Goal: Information Seeking & Learning: Check status

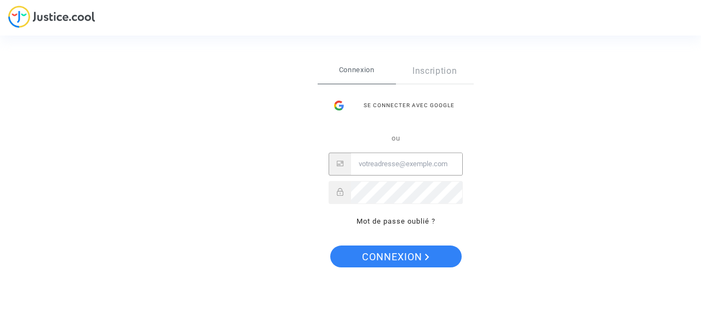
click at [394, 166] on input "Email" at bounding box center [406, 164] width 111 height 22
click at [377, 104] on div "Se connecter avec Google" at bounding box center [395, 106] width 134 height 22
click at [404, 104] on div "Se connecter avec Google" at bounding box center [395, 106] width 134 height 22
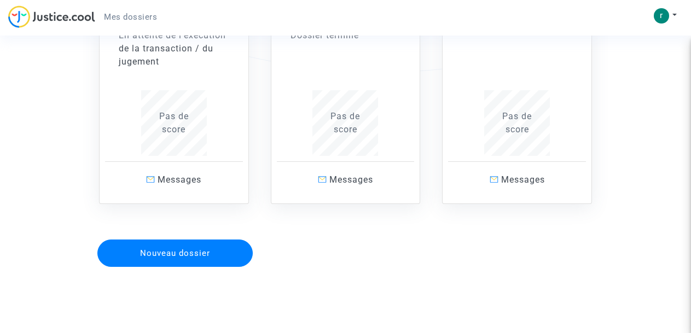
scroll to position [230, 0]
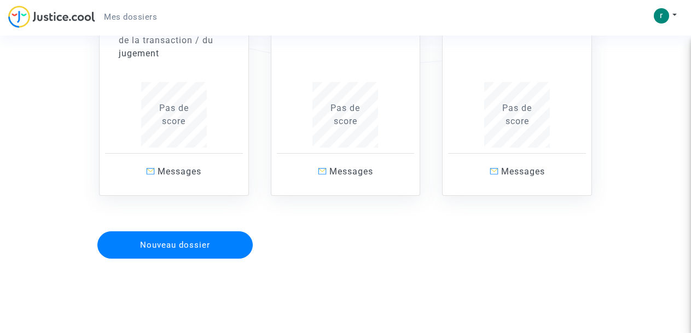
click at [168, 103] on span "Pas de score" at bounding box center [174, 115] width 30 height 24
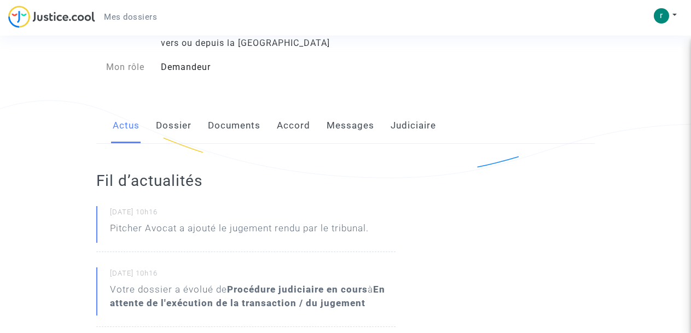
scroll to position [73, 0]
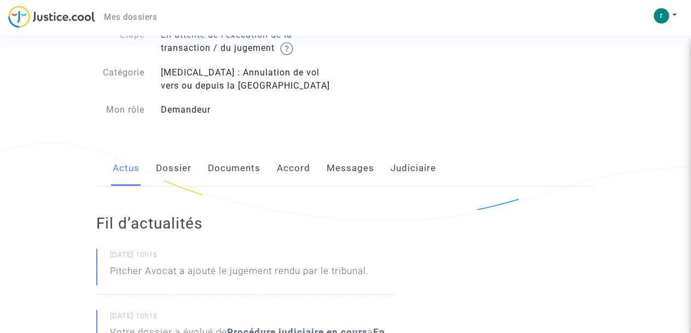
click at [164, 166] on link "Dossier" at bounding box center [174, 169] width 36 height 36
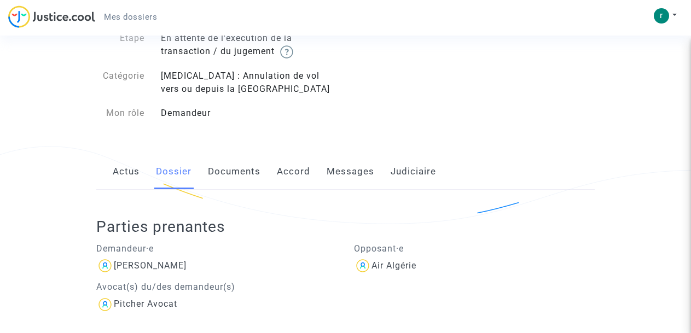
scroll to position [46, 0]
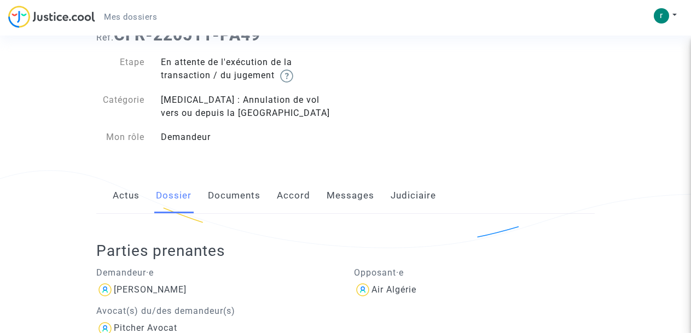
click at [225, 193] on link "Documents" at bounding box center [234, 196] width 53 height 36
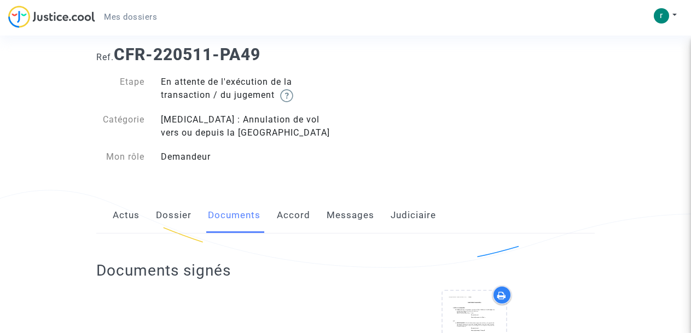
scroll to position [23, 0]
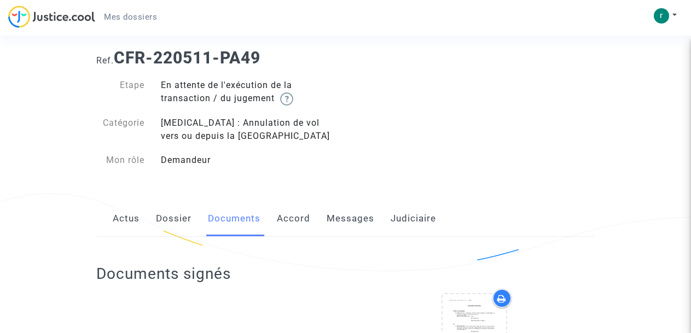
click at [286, 218] on link "Accord" at bounding box center [293, 219] width 33 height 36
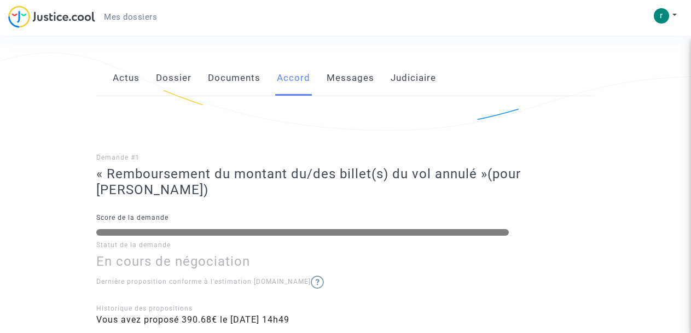
scroll to position [161, 0]
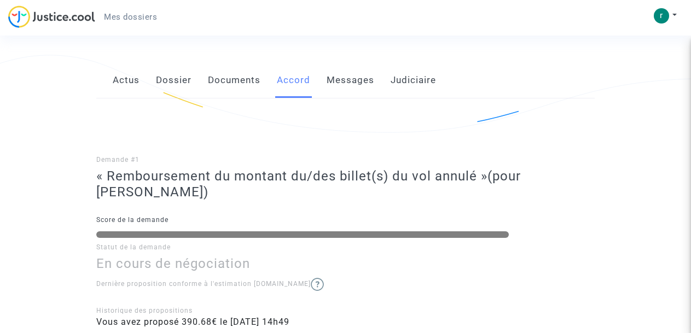
click at [338, 79] on link "Messages" at bounding box center [351, 80] width 48 height 36
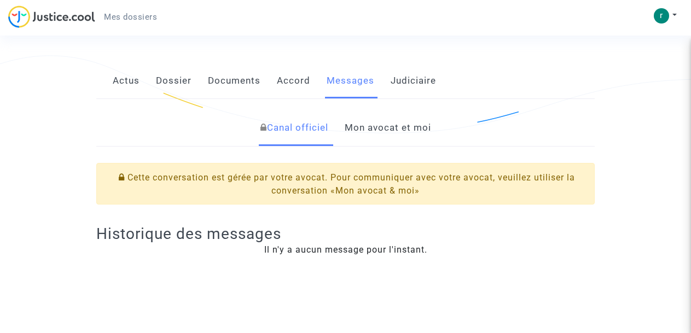
scroll to position [191, 0]
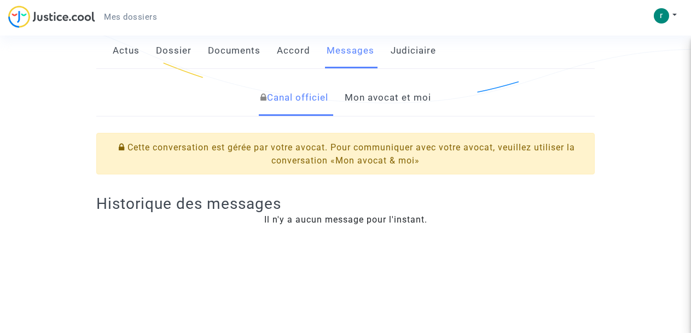
click at [379, 107] on link "Mon avocat et moi" at bounding box center [388, 98] width 86 height 36
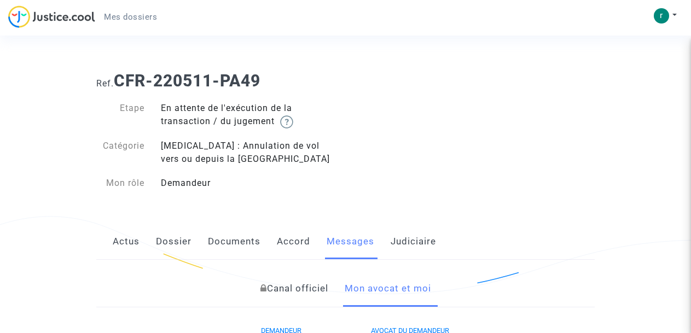
click at [413, 250] on link "Judiciaire" at bounding box center [413, 242] width 45 height 36
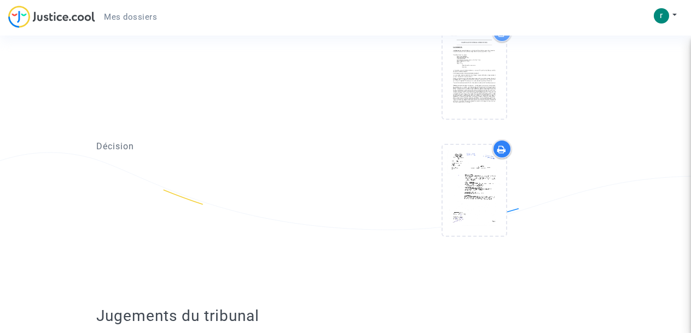
scroll to position [521, 0]
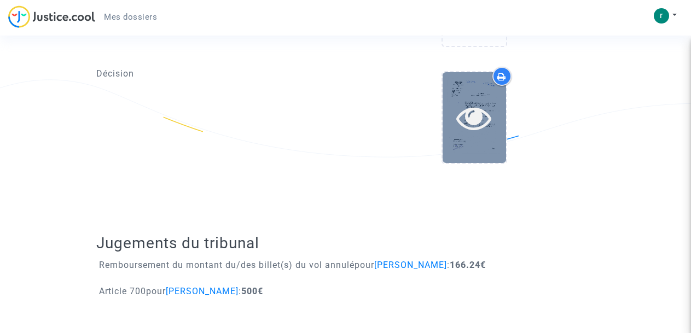
click at [489, 121] on icon at bounding box center [474, 117] width 36 height 35
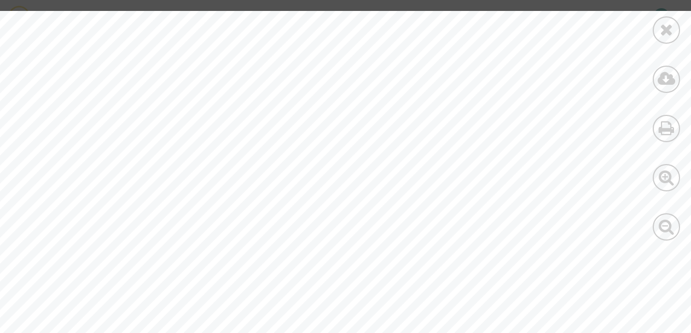
click at [688, 28] on div at bounding box center [666, 126] width 49 height 252
drag, startPoint x: 688, startPoint y: 28, endPoint x: 685, endPoint y: 64, distance: 36.2
click at [685, 64] on div at bounding box center [666, 126] width 49 height 252
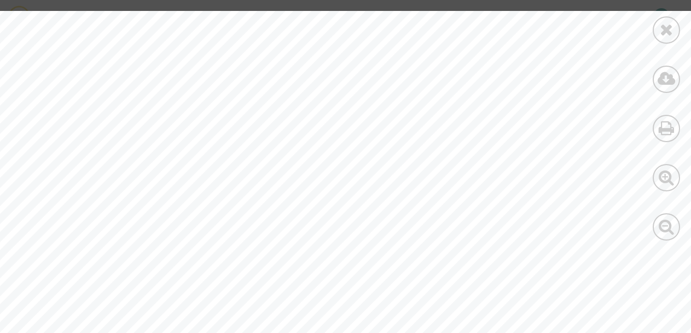
drag, startPoint x: 688, startPoint y: 47, endPoint x: 688, endPoint y: 61, distance: 14.8
click at [688, 61] on div at bounding box center [666, 126] width 49 height 252
drag, startPoint x: 689, startPoint y: 44, endPoint x: 688, endPoint y: 62, distance: 17.5
click at [688, 62] on div at bounding box center [666, 126] width 49 height 252
drag, startPoint x: 690, startPoint y: 49, endPoint x: 690, endPoint y: 57, distance: 7.7
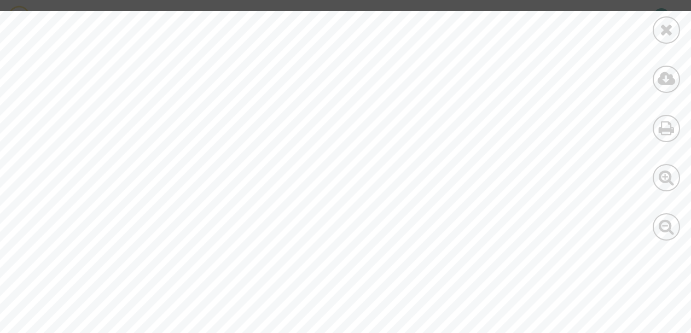
click at [690, 57] on div at bounding box center [666, 126] width 49 height 252
click at [622, 38] on div at bounding box center [369, 248] width 738 height 1044
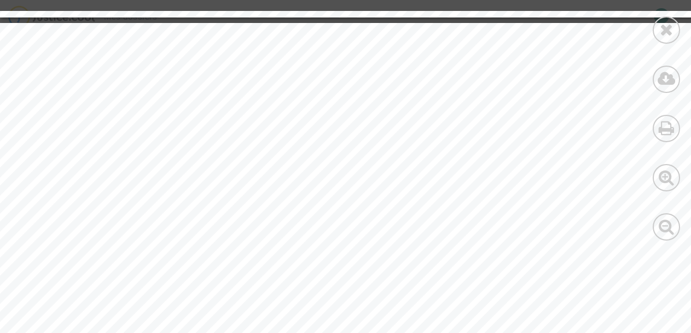
scroll to position [1051, 0]
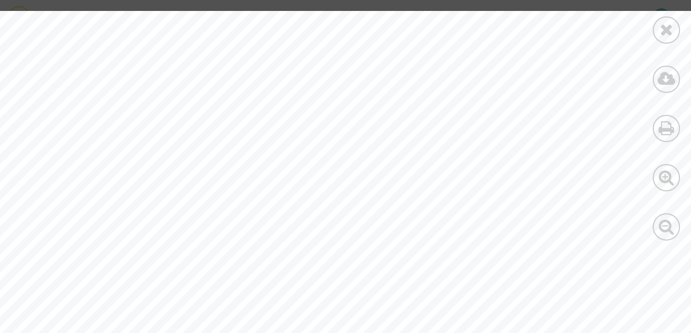
click at [663, 102] on div at bounding box center [666, 126] width 49 height 252
drag, startPoint x: 689, startPoint y: 119, endPoint x: 686, endPoint y: 8, distance: 110.6
click at [686, 8] on div at bounding box center [666, 126] width 49 height 252
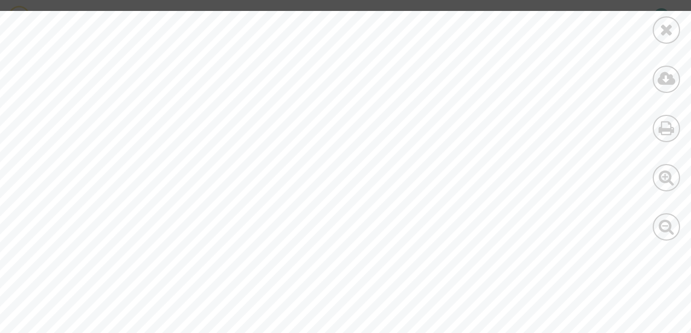
click at [687, 28] on div at bounding box center [666, 126] width 49 height 252
click at [609, 65] on div at bounding box center [369, 313] width 738 height 1044
drag, startPoint x: 689, startPoint y: 31, endPoint x: 688, endPoint y: 19, distance: 11.5
click at [688, 19] on div at bounding box center [666, 126] width 49 height 252
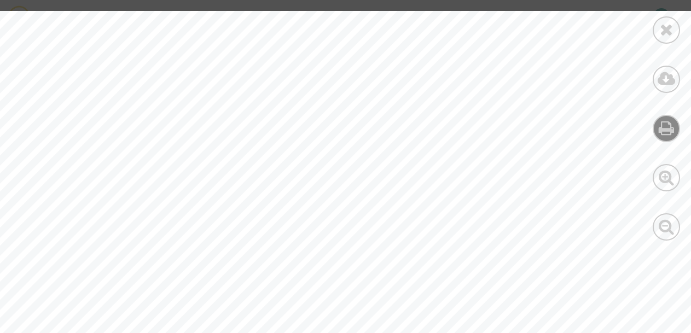
click at [663, 133] on icon at bounding box center [667, 128] width 16 height 16
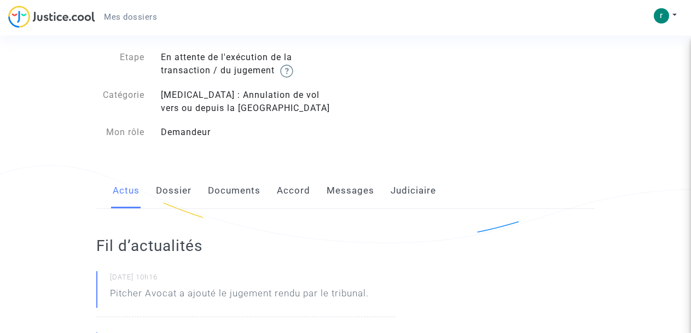
scroll to position [55, 0]
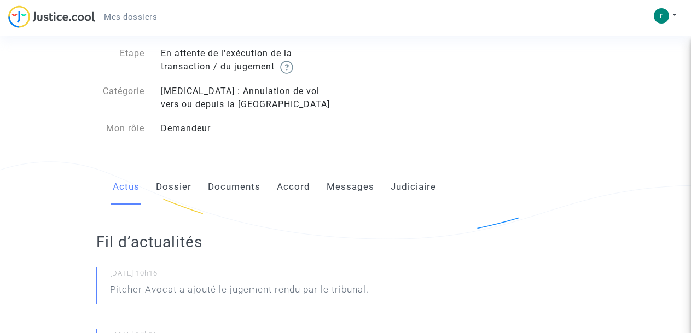
drag, startPoint x: 699, startPoint y: 92, endPoint x: 670, endPoint y: 56, distance: 46.0
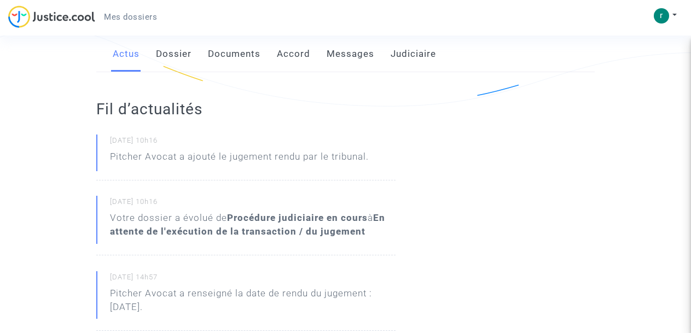
scroll to position [179, 0]
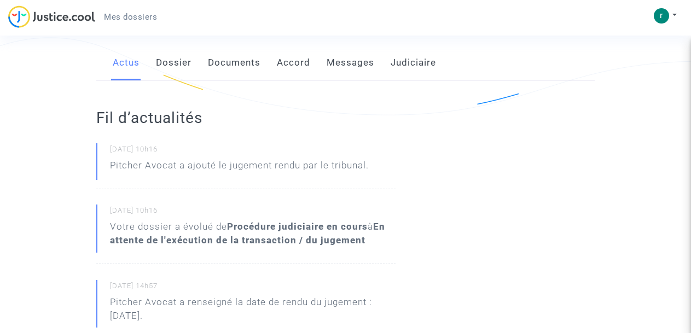
click at [288, 224] on b "Procédure judiciaire en cours" at bounding box center [297, 226] width 141 height 11
click at [346, 220] on div "Votre dossier a évolué de Procédure judiciaire en cours à En attente de l'exécu…" at bounding box center [253, 233] width 286 height 27
click at [339, 237] on b "En attente de l'exécution de la transaction / du jugement" at bounding box center [247, 233] width 275 height 25
click at [410, 60] on link "Judiciaire" at bounding box center [413, 63] width 45 height 36
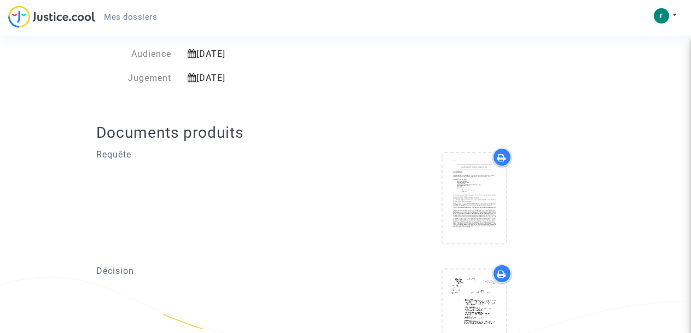
scroll to position [354, 0]
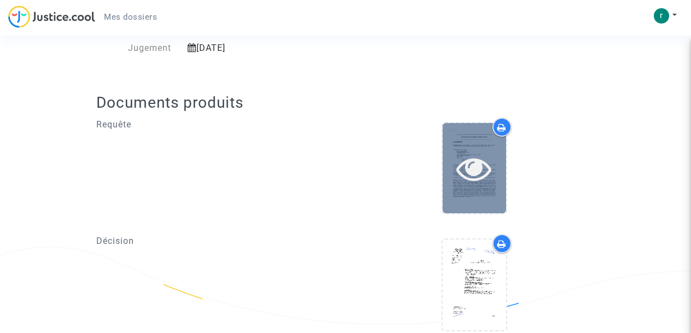
click at [465, 157] on icon at bounding box center [474, 168] width 36 height 35
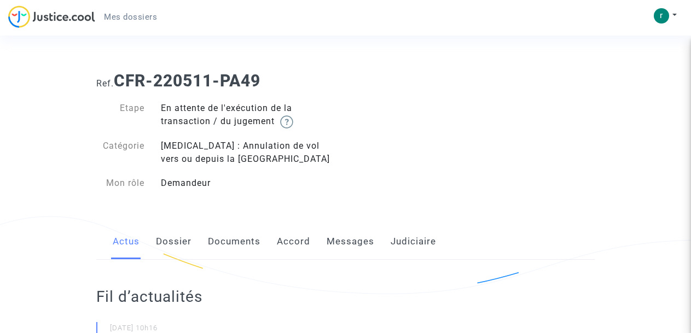
click at [399, 244] on link "Judiciaire" at bounding box center [413, 242] width 45 height 36
click at [167, 244] on link "Dossier" at bounding box center [174, 242] width 36 height 36
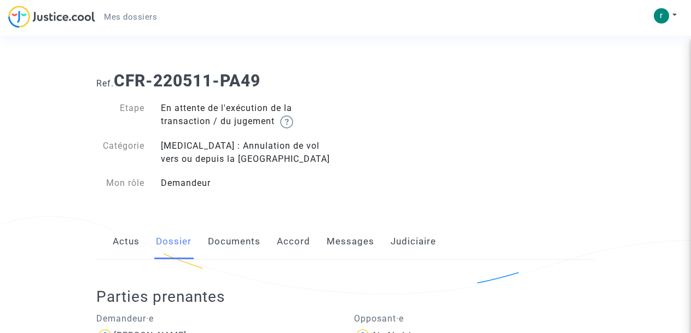
click at [126, 240] on link "Actus" at bounding box center [126, 242] width 27 height 36
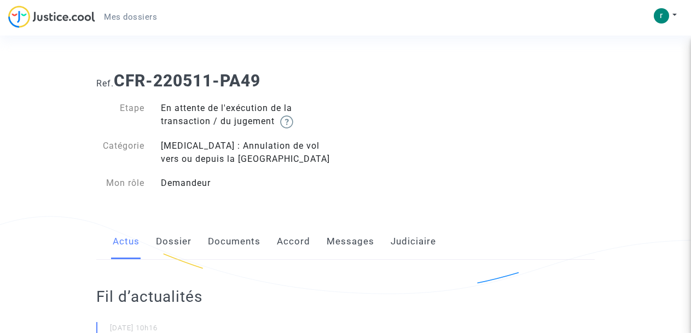
click at [411, 241] on link "Judiciaire" at bounding box center [413, 242] width 45 height 36
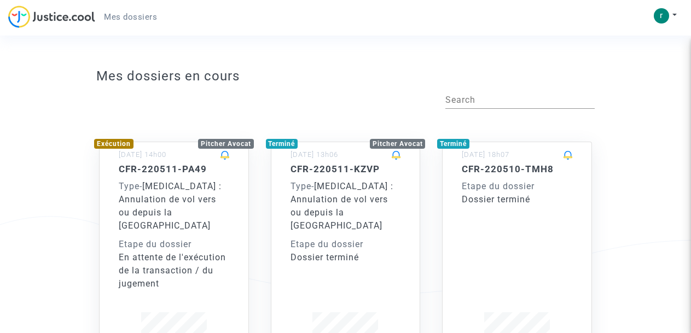
click at [325, 186] on span "[MEDICAL_DATA] : Annulation de vol vers ou depuis la [GEOGRAPHIC_DATA]" at bounding box center [342, 206] width 103 height 50
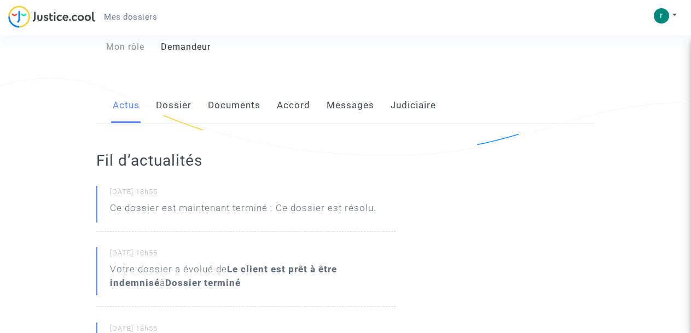
scroll to position [141, 0]
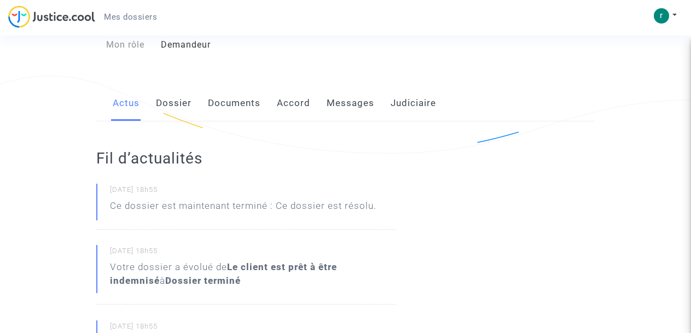
click at [403, 104] on link "Judiciaire" at bounding box center [413, 103] width 45 height 36
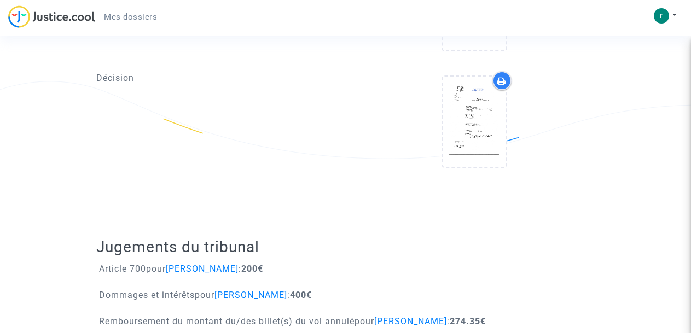
scroll to position [550, 0]
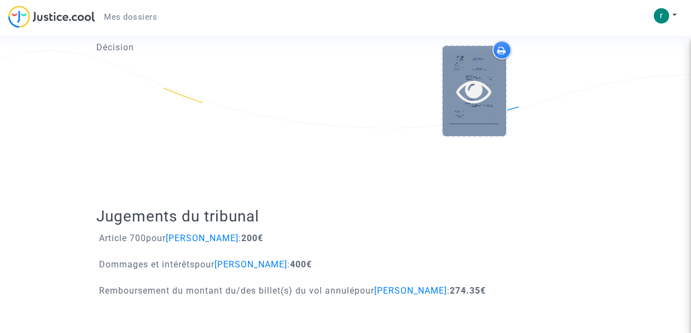
click at [474, 89] on icon at bounding box center [474, 90] width 36 height 35
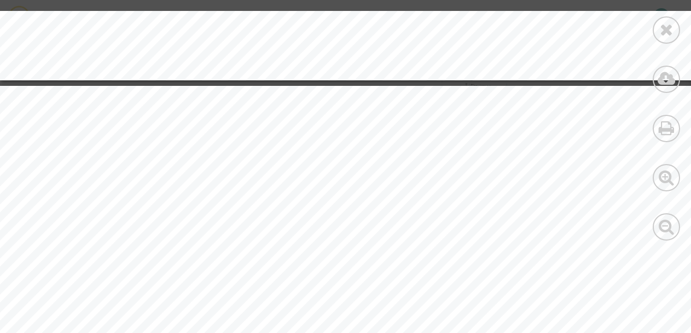
scroll to position [1007, 0]
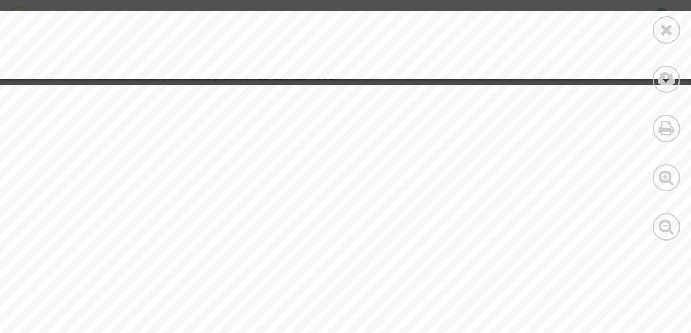
scroll to position [217, 0]
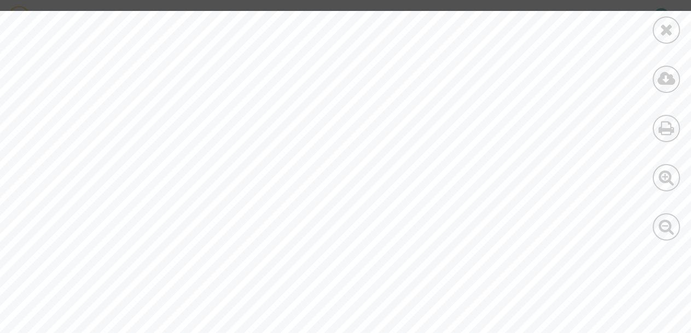
scroll to position [298, 0]
click at [647, 156] on div at bounding box center [666, 126] width 49 height 252
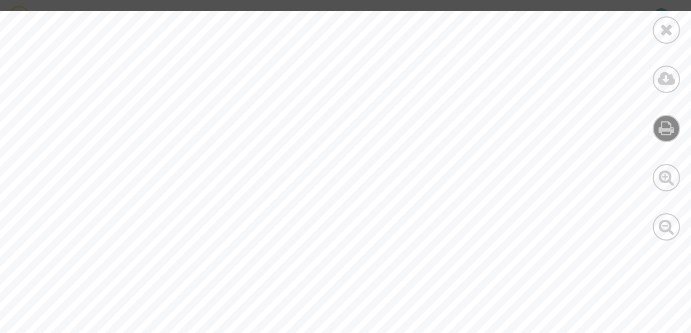
click at [667, 131] on icon at bounding box center [667, 128] width 16 height 16
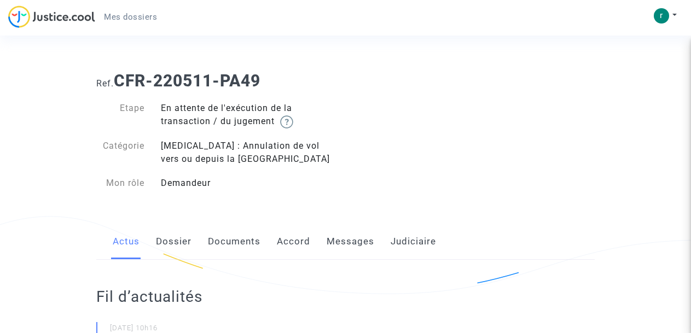
click at [160, 240] on link "Dossier" at bounding box center [174, 242] width 36 height 36
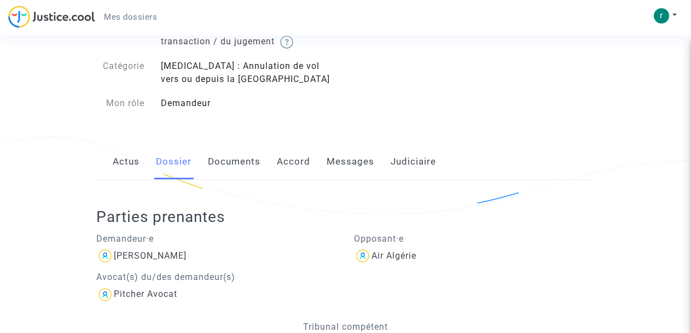
scroll to position [51, 0]
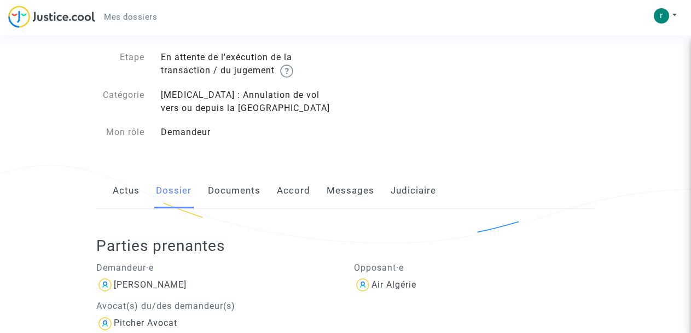
click at [251, 190] on link "Documents" at bounding box center [234, 191] width 53 height 36
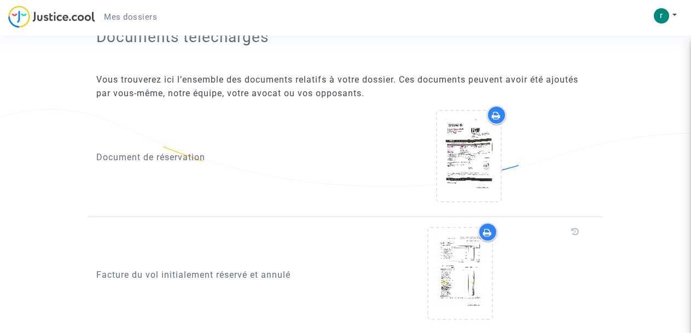
scroll to position [882, 0]
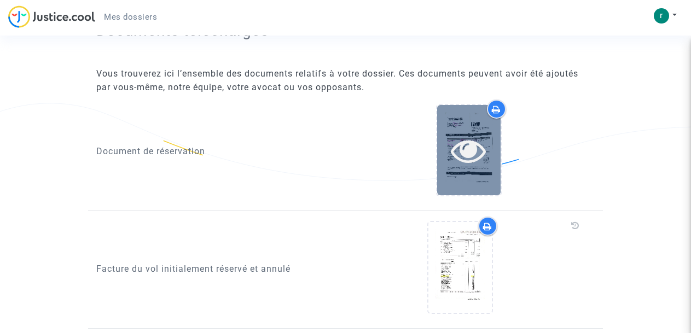
click at [472, 152] on icon at bounding box center [469, 150] width 36 height 35
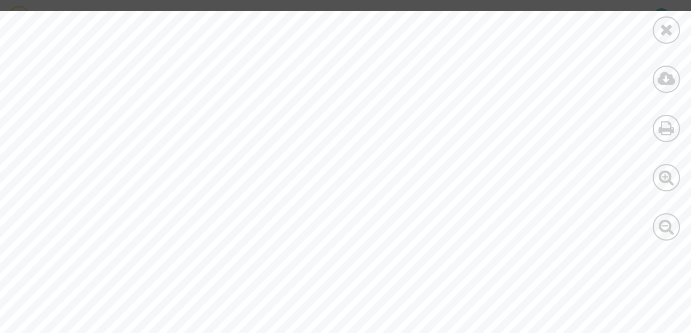
scroll to position [992, 0]
click at [594, 99] on div at bounding box center [379, 327] width 759 height 982
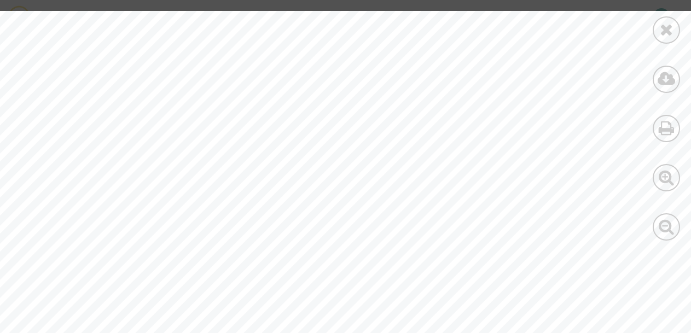
scroll to position [2003, 73]
click at [665, 25] on icon at bounding box center [667, 29] width 14 height 16
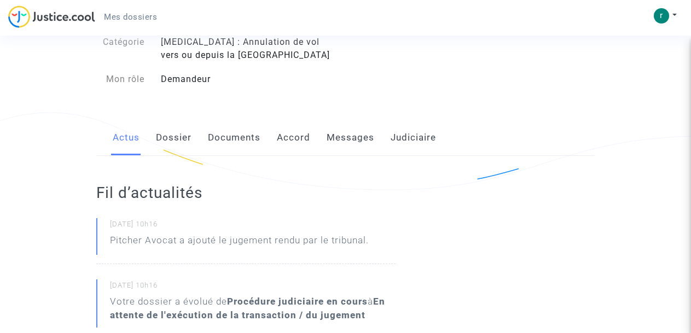
scroll to position [102, 0]
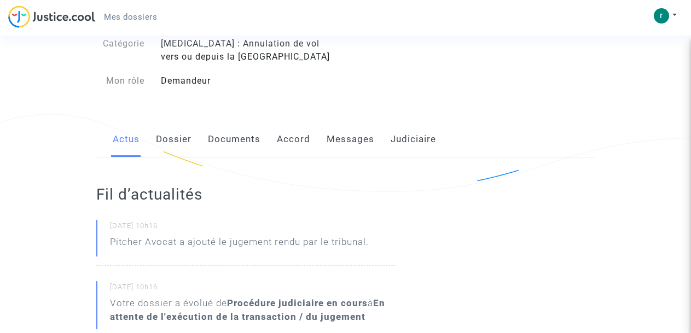
click at [413, 141] on link "Judiciaire" at bounding box center [413, 139] width 45 height 36
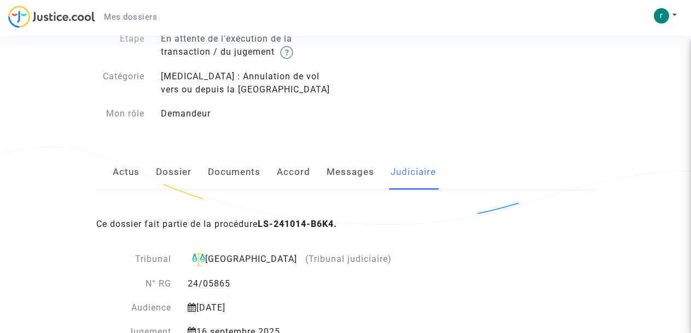
scroll to position [55, 0]
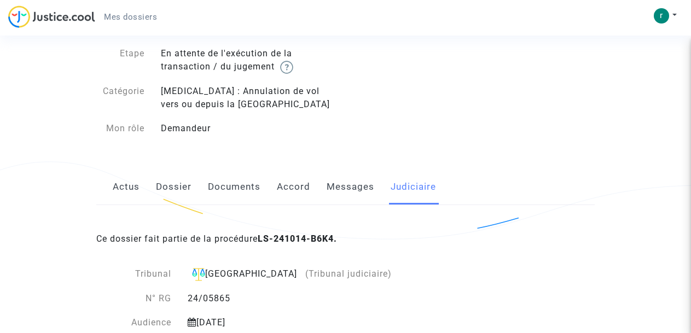
click at [282, 187] on link "Accord" at bounding box center [293, 187] width 33 height 36
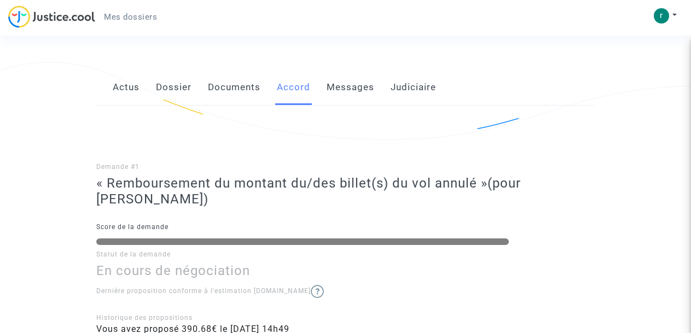
scroll to position [147, 0]
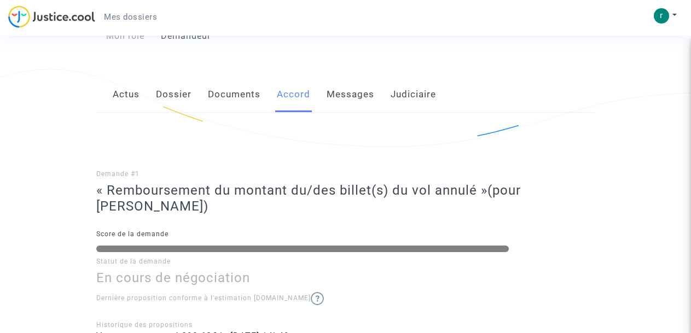
click at [225, 89] on link "Documents" at bounding box center [234, 95] width 53 height 36
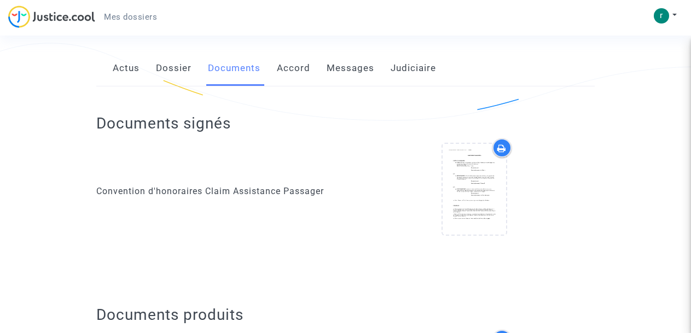
scroll to position [176, 0]
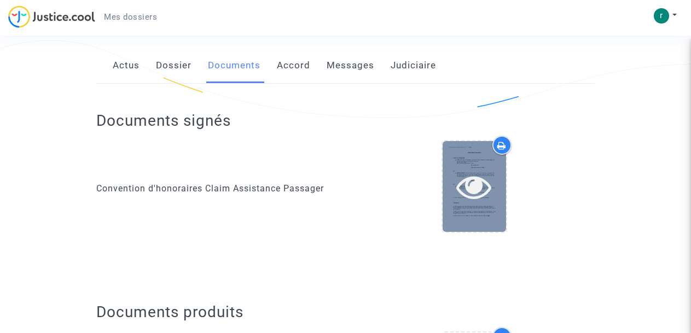
click at [474, 189] on icon at bounding box center [474, 186] width 36 height 35
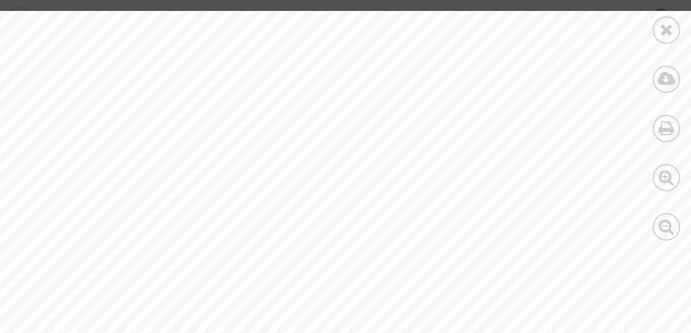
scroll to position [395, 0]
click at [667, 27] on icon at bounding box center [667, 29] width 14 height 16
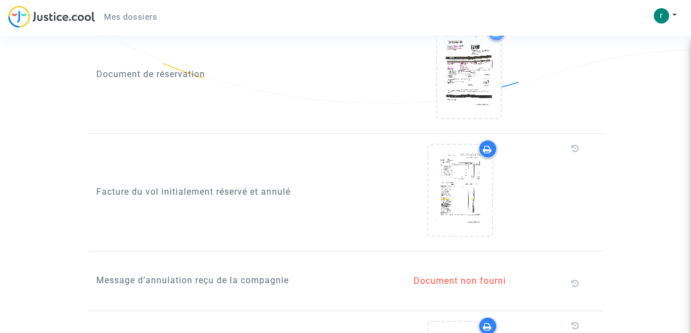
scroll to position [965, 0]
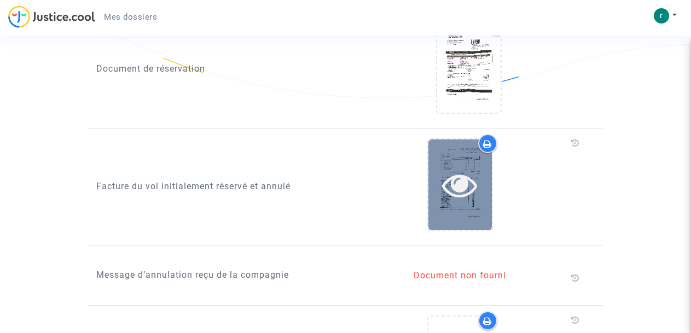
click at [462, 189] on icon at bounding box center [460, 184] width 36 height 35
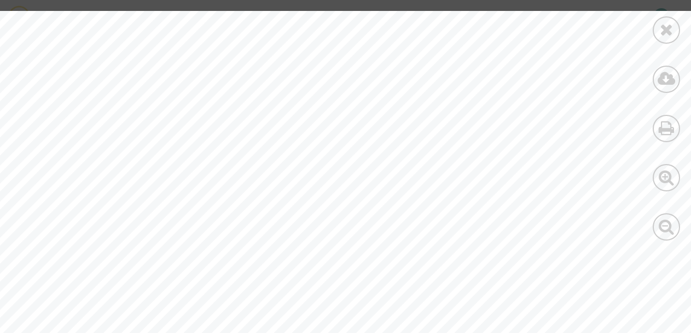
scroll to position [1040, 0]
click at [664, 27] on icon at bounding box center [667, 29] width 14 height 16
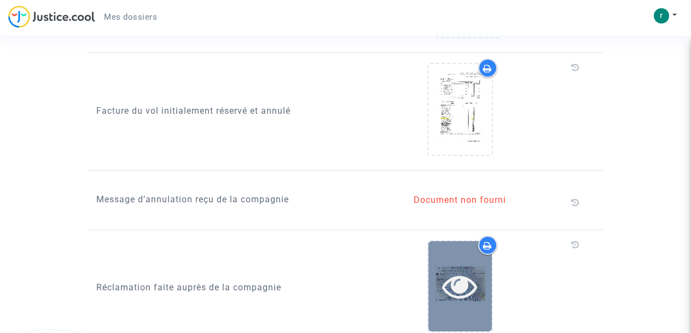
click at [461, 290] on icon at bounding box center [460, 286] width 36 height 35
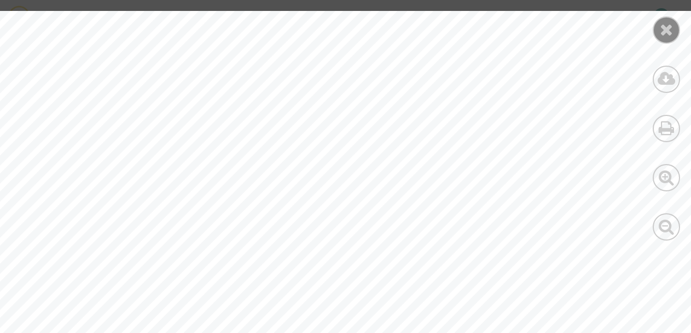
click at [665, 33] on icon at bounding box center [667, 29] width 14 height 16
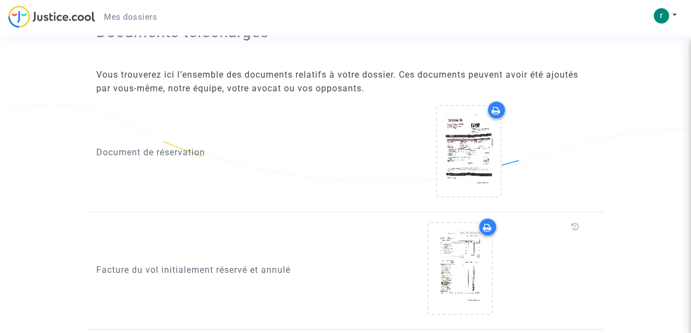
scroll to position [872, 0]
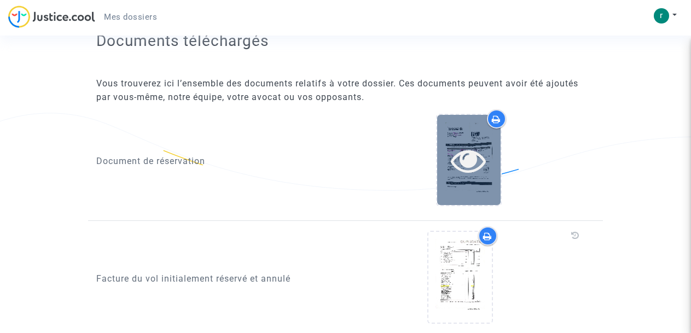
click at [469, 167] on icon at bounding box center [469, 160] width 36 height 35
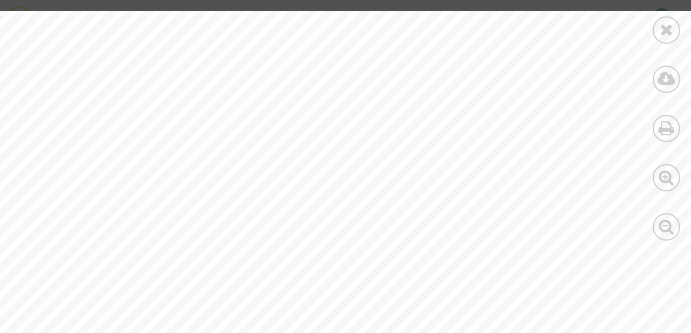
scroll to position [1144, 0]
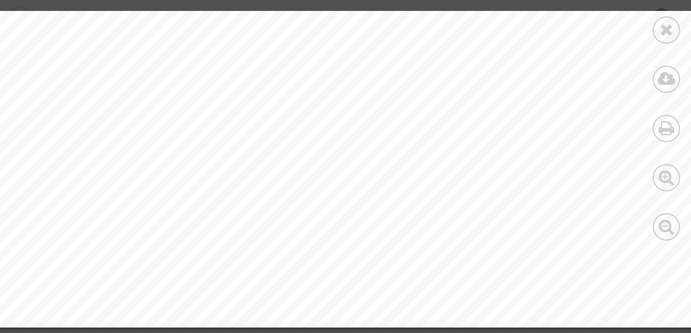
scroll to position [1330, 0]
click at [663, 37] on icon at bounding box center [667, 29] width 14 height 16
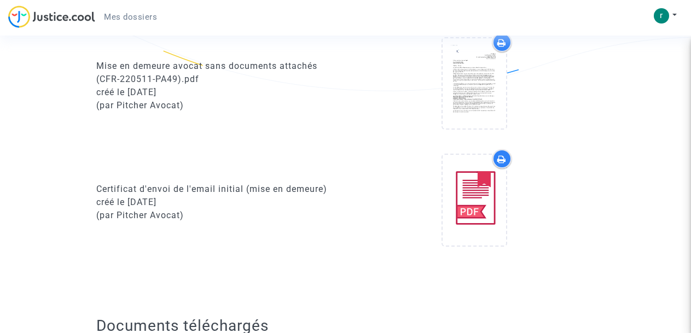
scroll to position [584, 0]
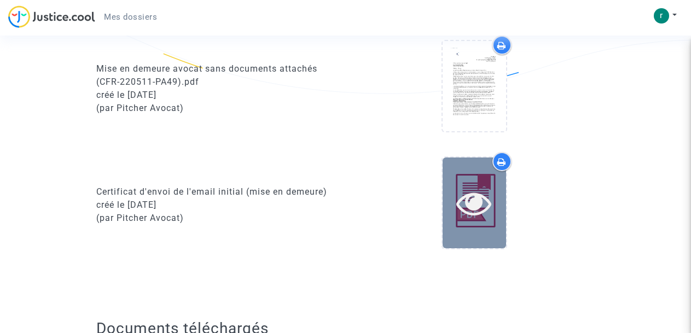
click at [474, 210] on icon at bounding box center [474, 203] width 36 height 35
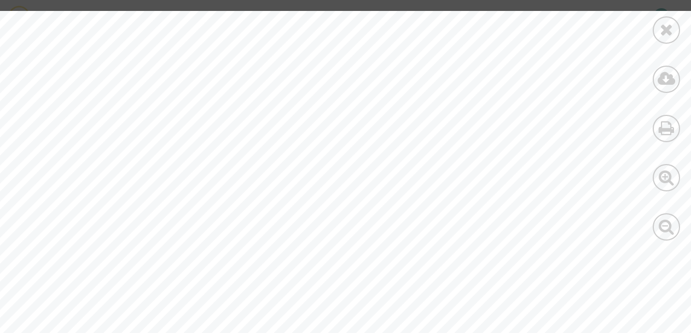
drag, startPoint x: 688, startPoint y: 90, endPoint x: 690, endPoint y: 113, distance: 22.5
click at [690, 113] on div at bounding box center [666, 126] width 49 height 252
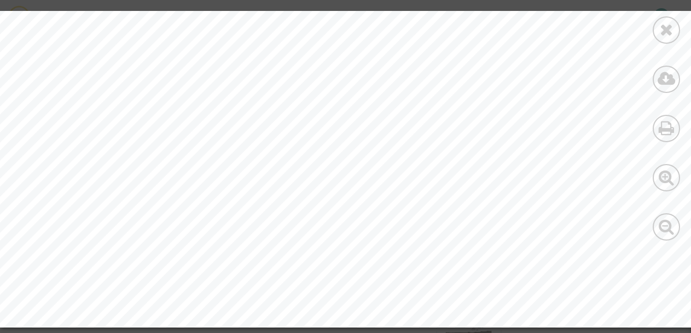
scroll to position [782, 0]
click at [665, 31] on icon at bounding box center [667, 29] width 14 height 16
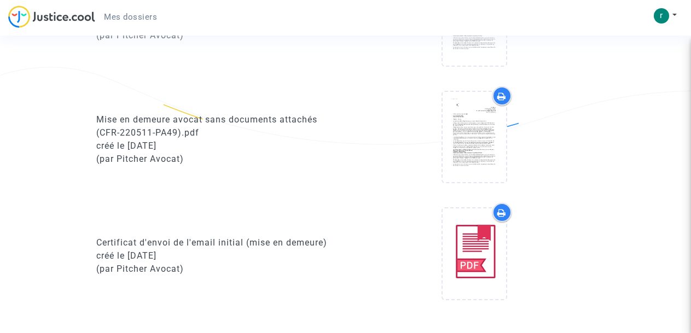
scroll to position [496, 0]
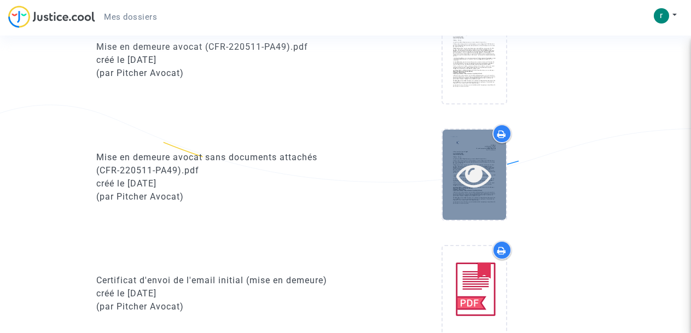
click at [466, 190] on icon at bounding box center [474, 175] width 36 height 35
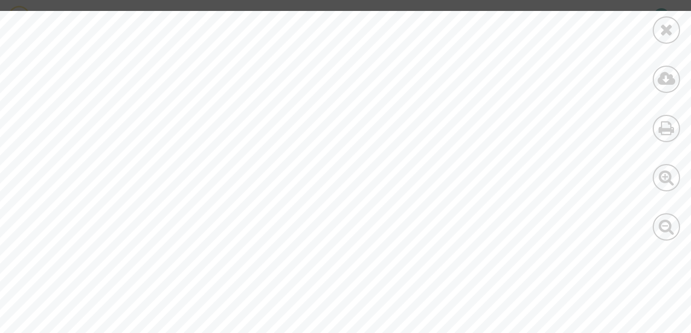
click at [674, 25] on div at bounding box center [666, 29] width 27 height 27
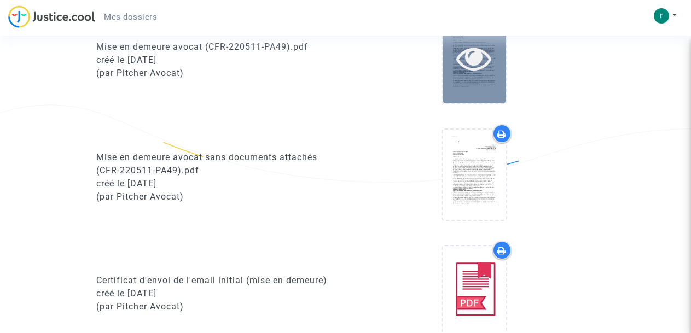
click at [489, 57] on icon at bounding box center [474, 57] width 36 height 35
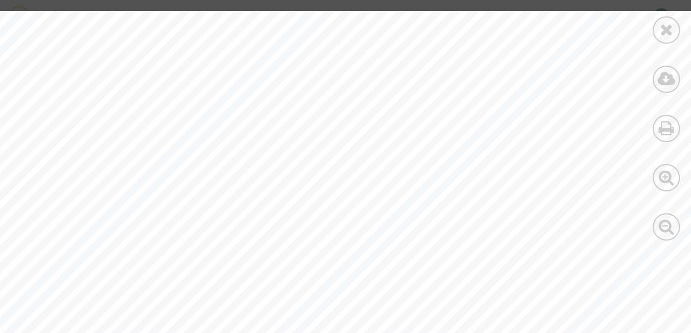
click at [667, 25] on icon at bounding box center [667, 29] width 14 height 16
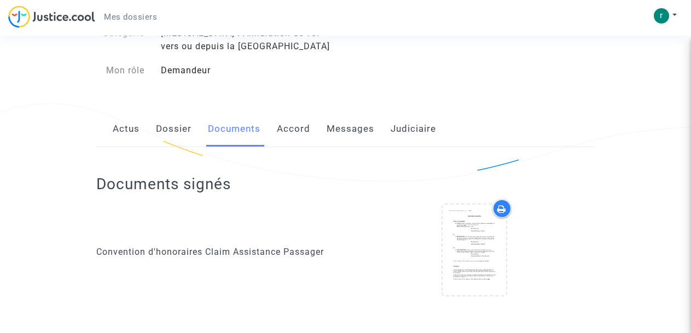
scroll to position [102, 0]
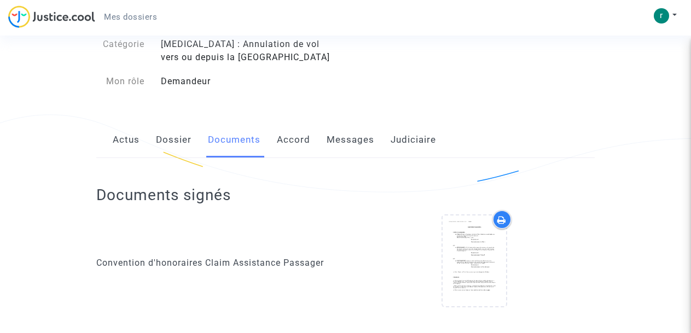
click at [163, 145] on link "Dossier" at bounding box center [174, 140] width 36 height 36
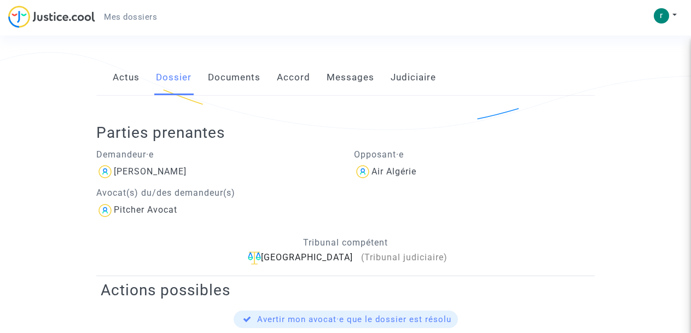
scroll to position [24, 0]
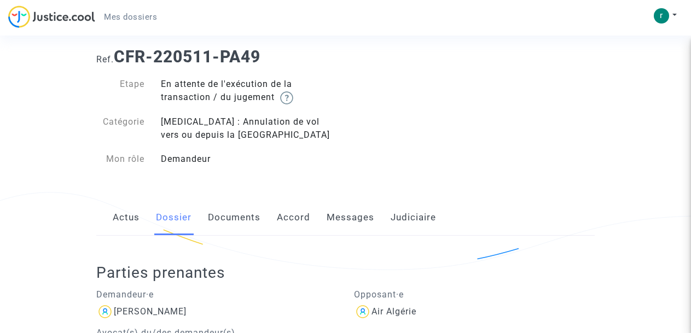
click at [129, 216] on link "Actus" at bounding box center [126, 218] width 27 height 36
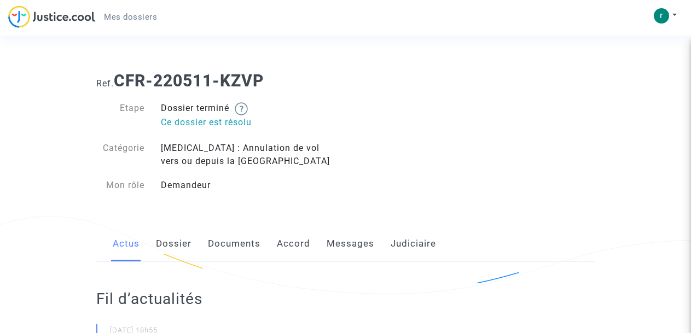
click at [399, 245] on link "Judiciaire" at bounding box center [413, 244] width 45 height 36
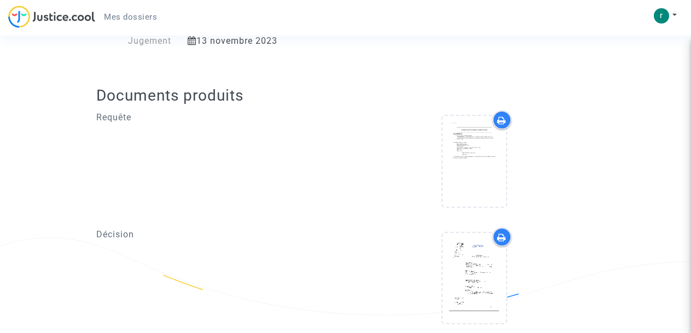
scroll to position [364, 0]
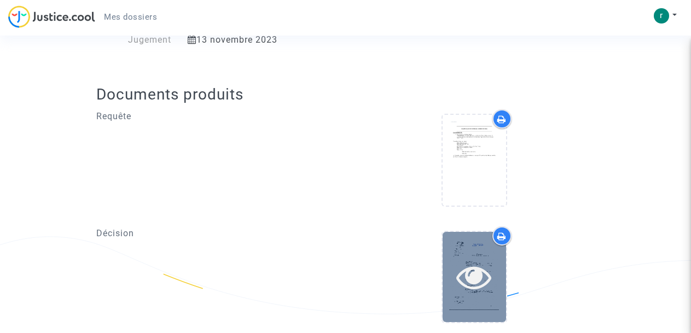
click at [462, 280] on icon at bounding box center [474, 276] width 36 height 35
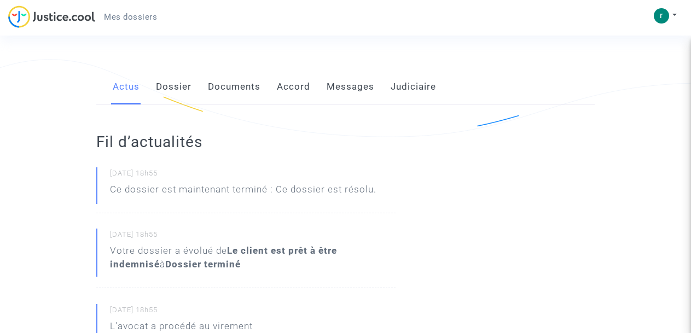
scroll to position [109, 0]
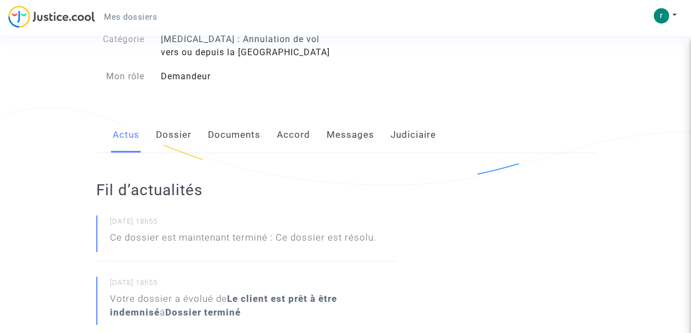
click at [410, 138] on link "Judiciaire" at bounding box center [413, 135] width 45 height 36
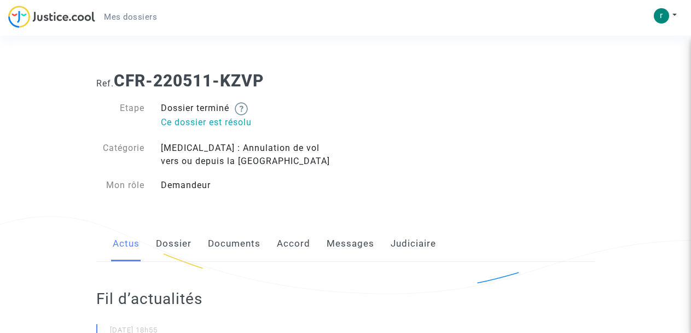
click at [299, 243] on link "Accord" at bounding box center [293, 244] width 33 height 36
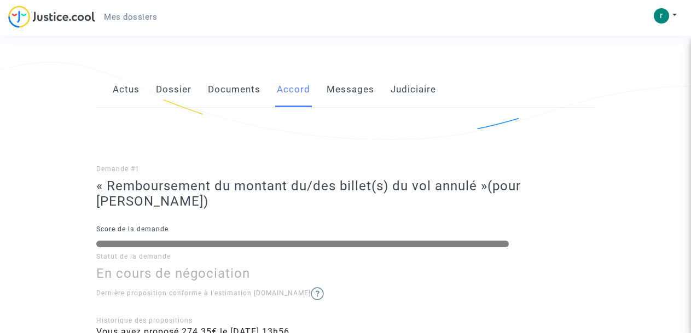
scroll to position [149, 0]
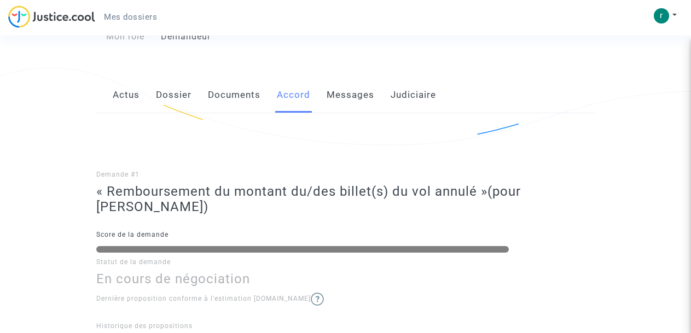
click at [228, 97] on link "Documents" at bounding box center [234, 95] width 53 height 36
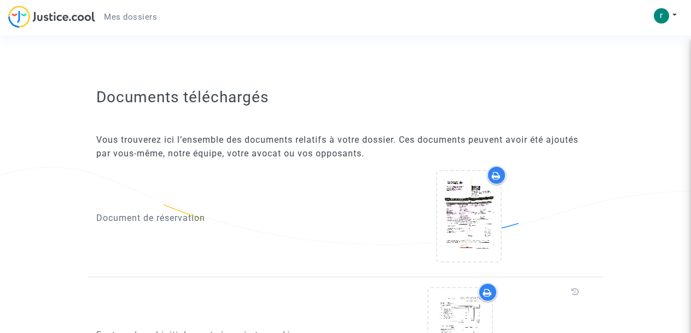
scroll to position [843, 0]
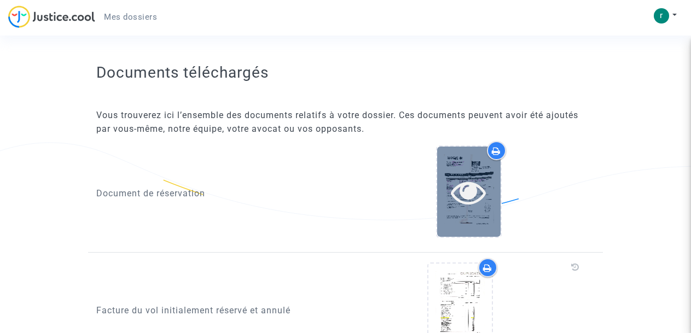
click at [472, 176] on icon at bounding box center [469, 192] width 36 height 35
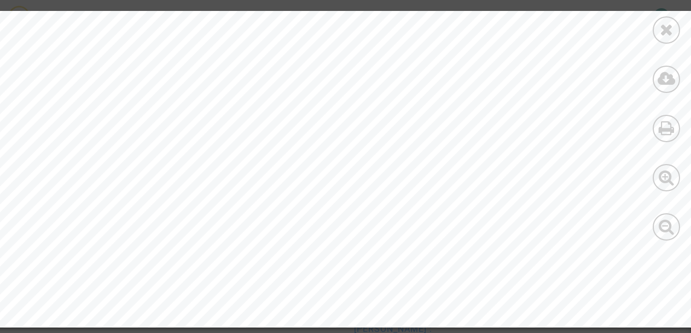
scroll to position [1171, 0]
drag, startPoint x: 690, startPoint y: 232, endPoint x: 688, endPoint y: 197, distance: 35.0
click at [688, 197] on div at bounding box center [666, 126] width 49 height 252
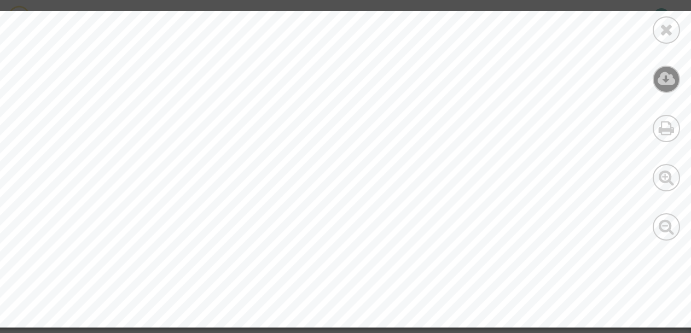
click at [664, 83] on icon at bounding box center [667, 79] width 18 height 16
click at [662, 31] on icon at bounding box center [667, 29] width 14 height 16
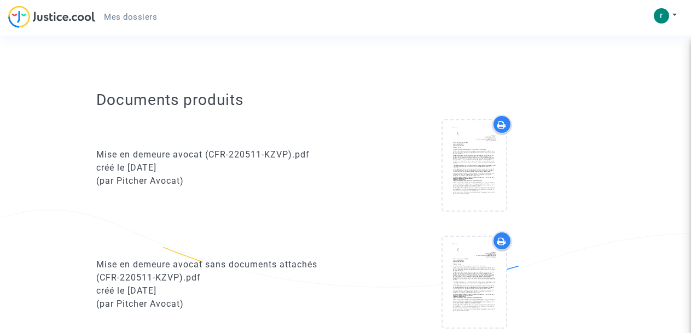
scroll to position [0, 0]
